Goal: Task Accomplishment & Management: Complete application form

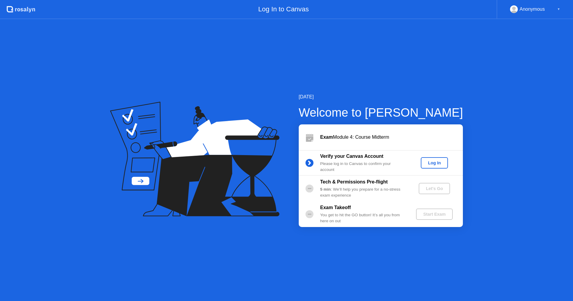
click at [436, 162] on div "Log In" at bounding box center [434, 162] width 22 height 5
click at [449, 187] on button "Let's Go" at bounding box center [434, 188] width 31 height 11
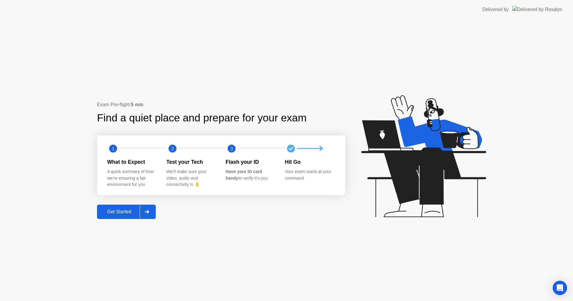
click at [132, 215] on button "Get Started" at bounding box center [126, 212] width 59 height 14
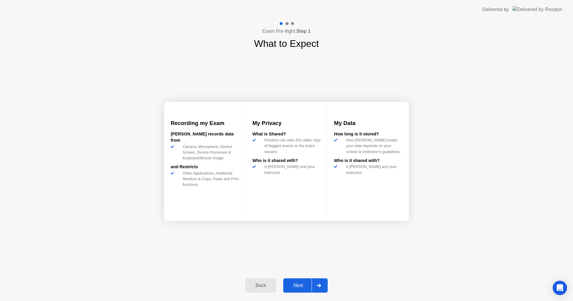
click at [302, 287] on div "Next" at bounding box center [298, 285] width 27 height 5
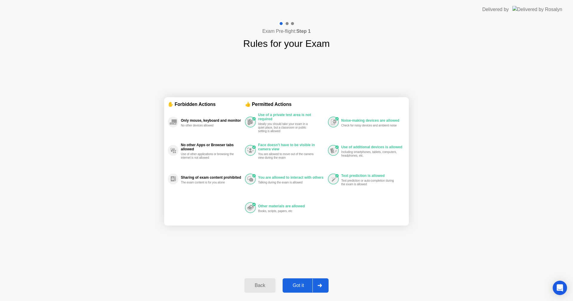
click at [302, 287] on div "Got it" at bounding box center [298, 285] width 28 height 5
select select "**********"
select select "*******"
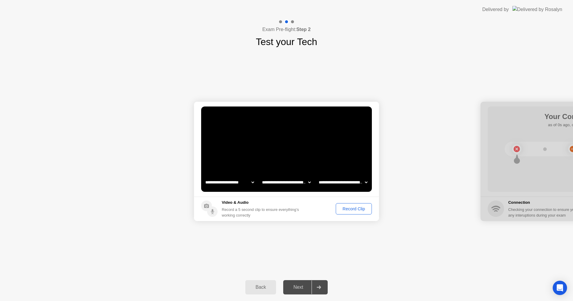
click at [353, 211] on div "Record Clip" at bounding box center [354, 208] width 32 height 5
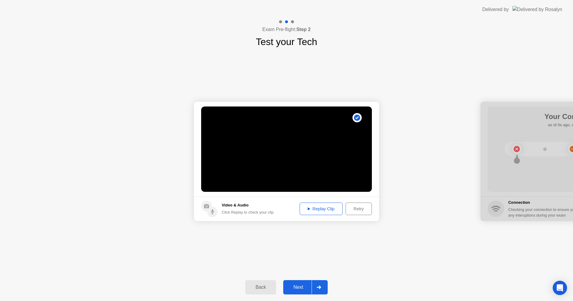
click at [319, 207] on div "Replay Clip" at bounding box center [321, 208] width 39 height 5
click at [301, 289] on div "Next" at bounding box center [298, 287] width 27 height 5
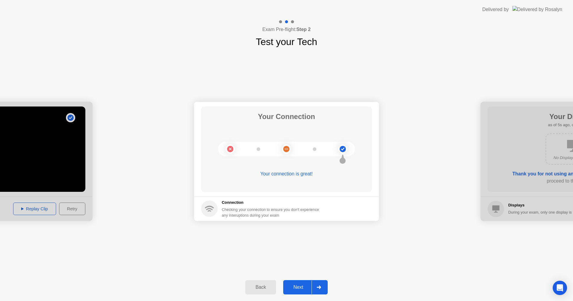
click at [304, 293] on button "Next" at bounding box center [305, 287] width 44 height 14
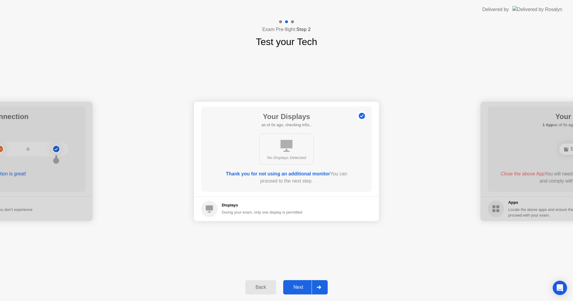
click at [302, 289] on div "Next" at bounding box center [298, 287] width 27 height 5
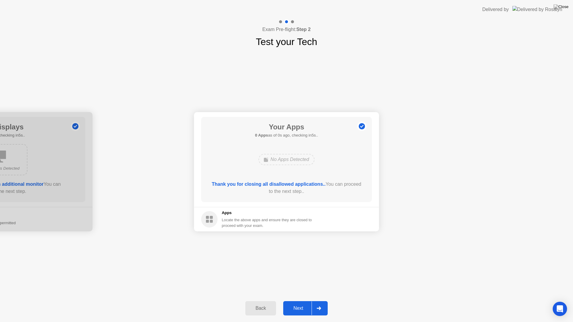
click at [323, 301] on div at bounding box center [318, 309] width 14 height 14
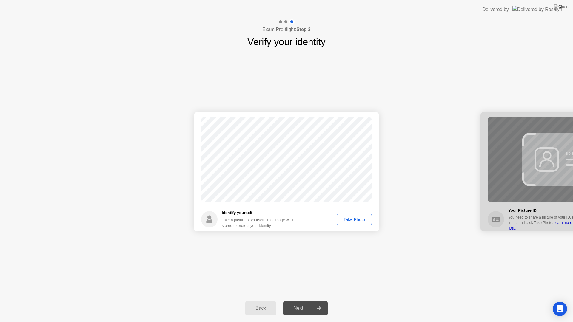
click at [354, 219] on div "Take Photo" at bounding box center [354, 219] width 31 height 5
click at [354, 219] on div "Retake" at bounding box center [357, 219] width 23 height 5
click at [354, 219] on div "Take Photo" at bounding box center [354, 219] width 31 height 5
click at [320, 301] on icon at bounding box center [318, 309] width 4 height 4
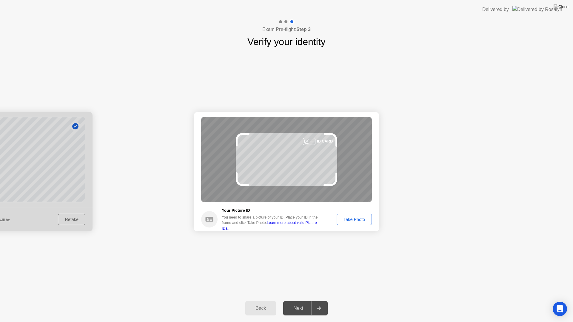
click at [357, 220] on div "Take Photo" at bounding box center [354, 219] width 31 height 5
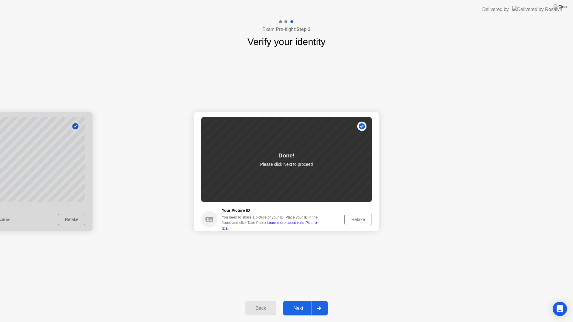
click at [304, 301] on div "Next" at bounding box center [298, 308] width 27 height 5
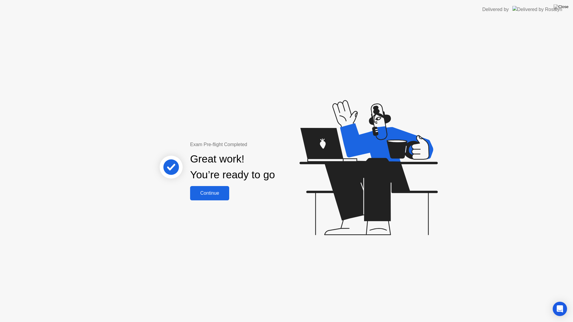
click at [207, 199] on button "Continue" at bounding box center [209, 193] width 39 height 14
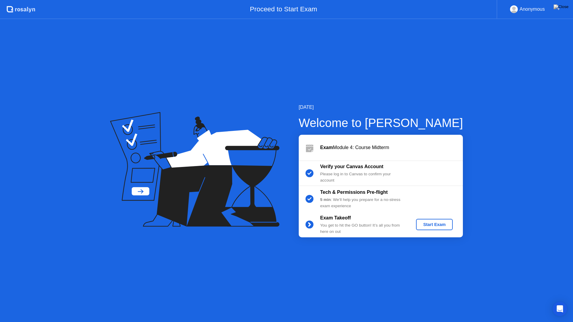
click at [441, 226] on div "Start Exam" at bounding box center [434, 224] width 32 height 5
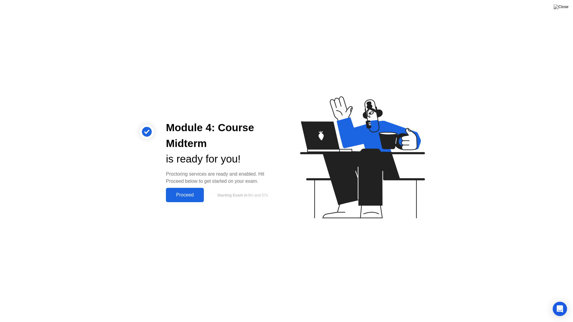
click at [189, 190] on button "Proceed" at bounding box center [185, 195] width 38 height 14
